Goal: Find specific page/section: Find specific page/section

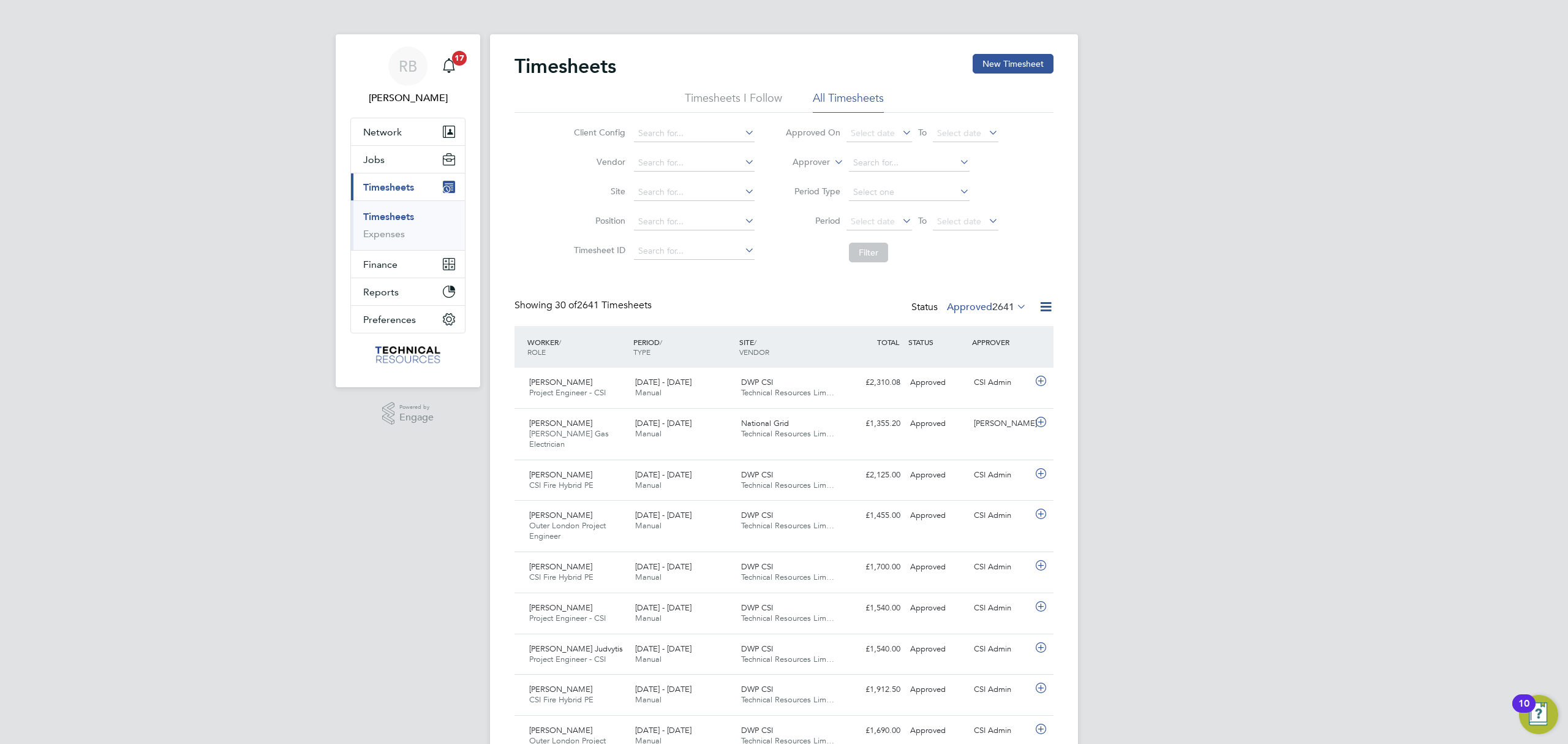
click at [1002, 302] on span "2641" at bounding box center [1003, 307] width 22 height 12
click at [996, 363] on li "Submitted" at bounding box center [970, 363] width 56 height 18
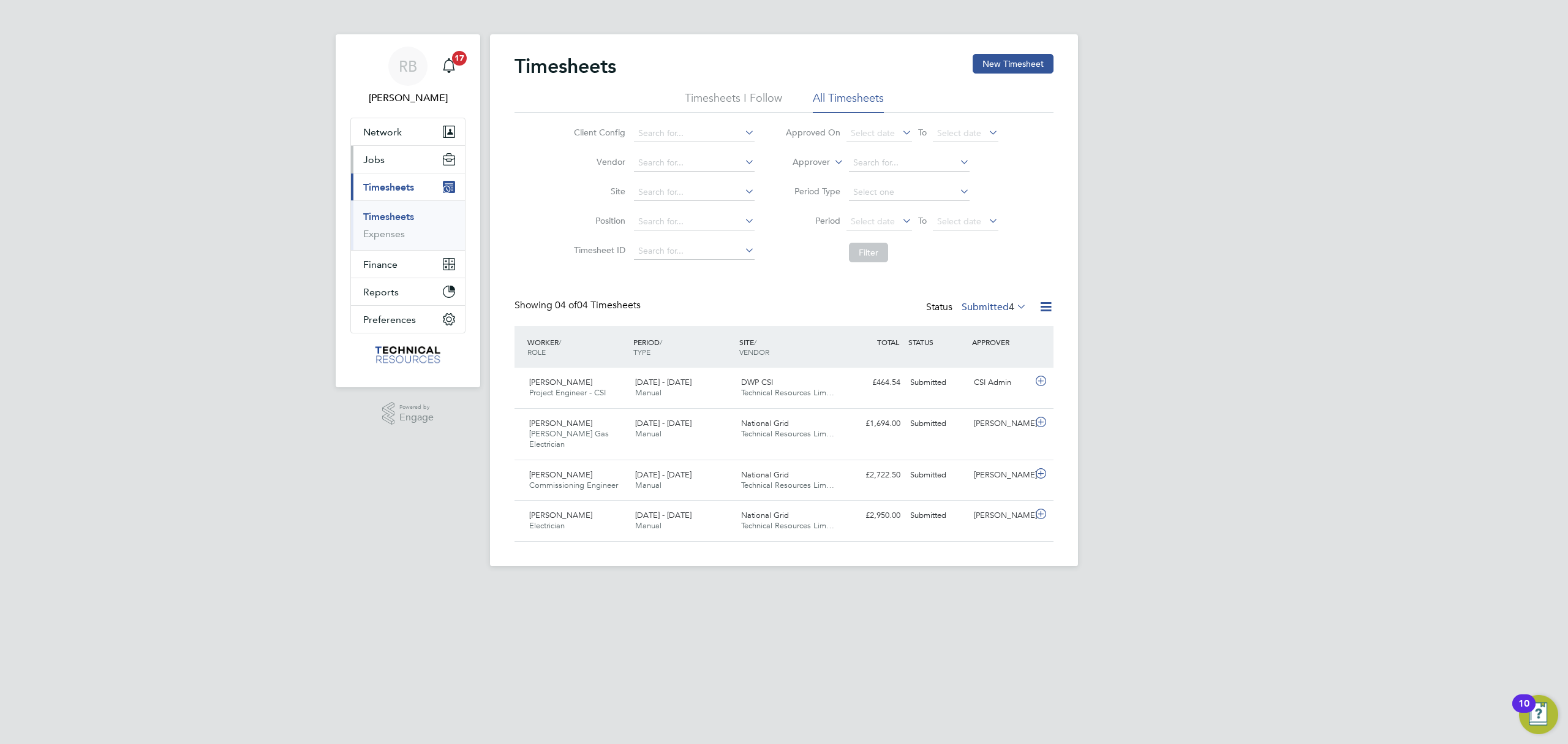
click at [397, 164] on button "Jobs" at bounding box center [408, 159] width 114 height 27
click at [392, 221] on link "Placements" at bounding box center [388, 223] width 51 height 11
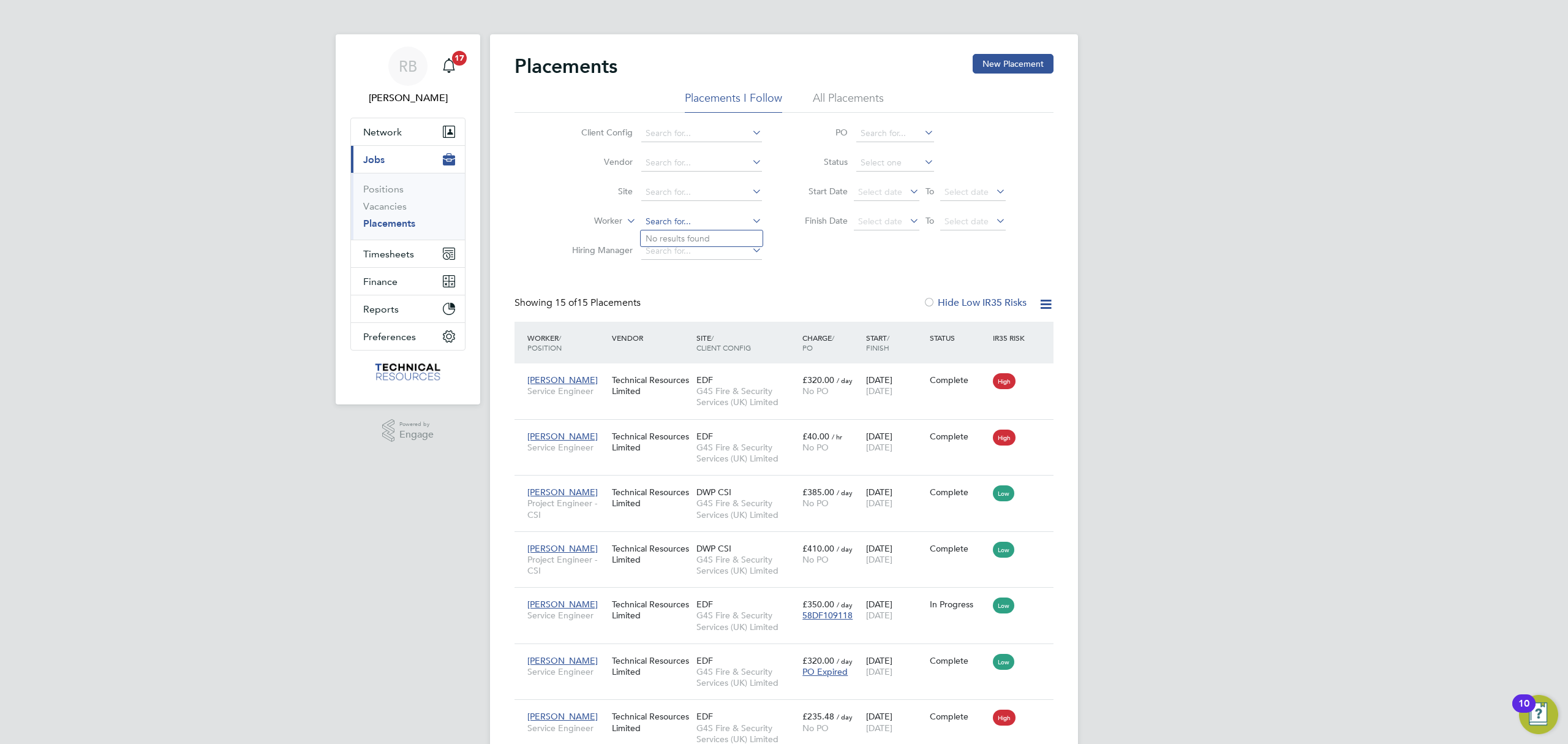
click at [665, 221] on input at bounding box center [701, 222] width 121 height 18
type input "A"
click at [830, 97] on li "All Placements" at bounding box center [848, 101] width 71 height 22
click at [660, 219] on input at bounding box center [701, 222] width 121 height 18
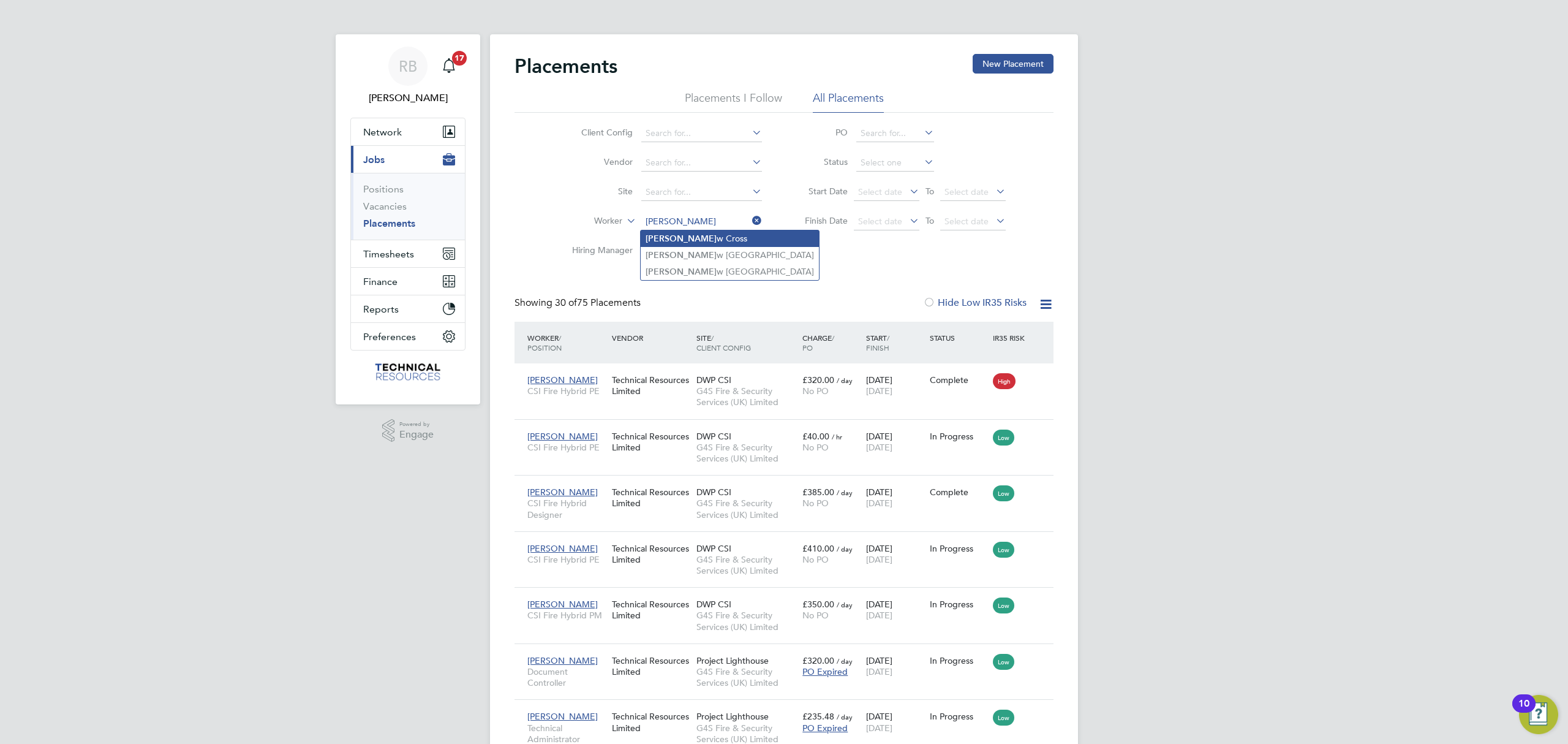
click at [706, 241] on li "[PERSON_NAME]" at bounding box center [730, 239] width 178 height 17
type input "[PERSON_NAME]"
